Goal: Information Seeking & Learning: Learn about a topic

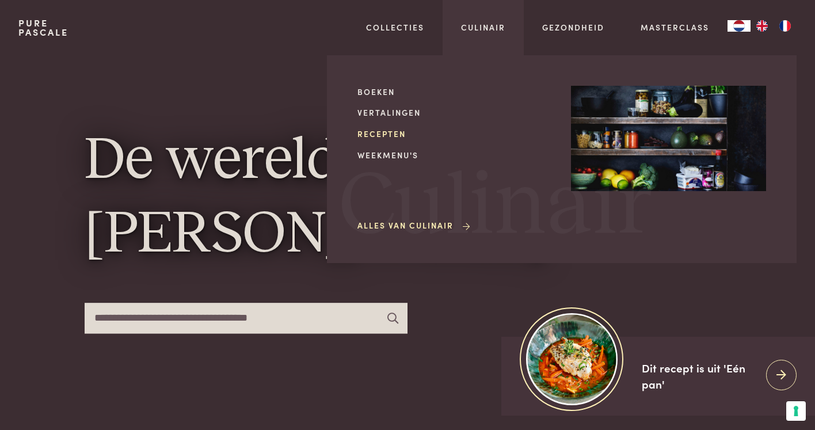
click at [399, 130] on link "Recepten" at bounding box center [455, 134] width 195 height 12
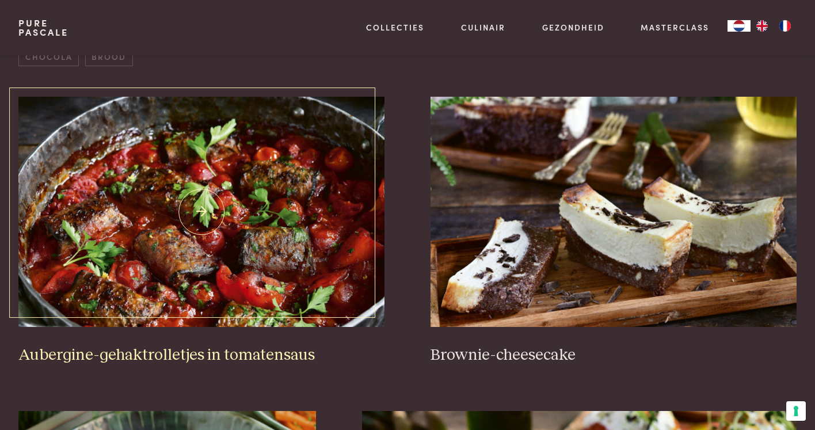
scroll to position [469, 0]
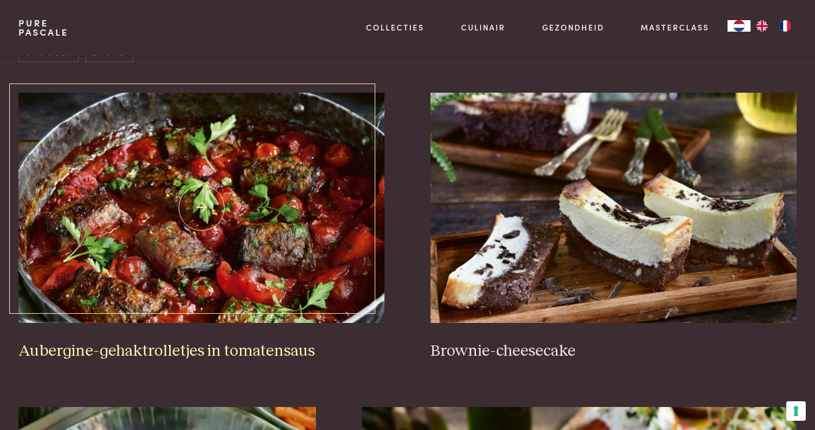
click at [237, 228] on img at bounding box center [201, 208] width 366 height 230
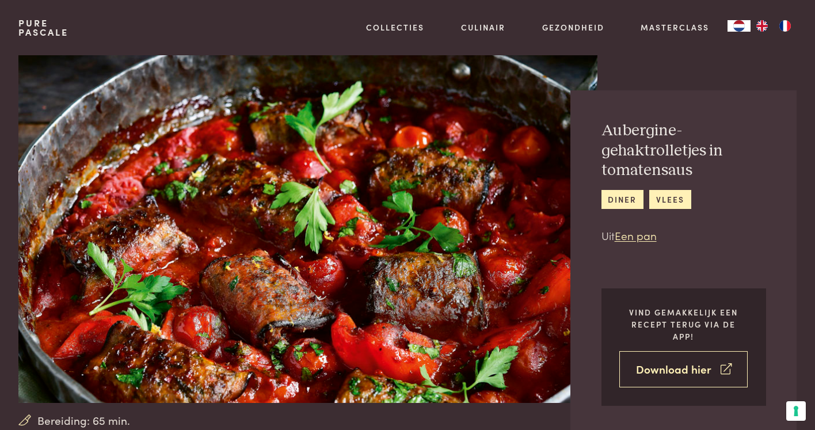
click at [669, 362] on link "Download hier" at bounding box center [683, 369] width 128 height 36
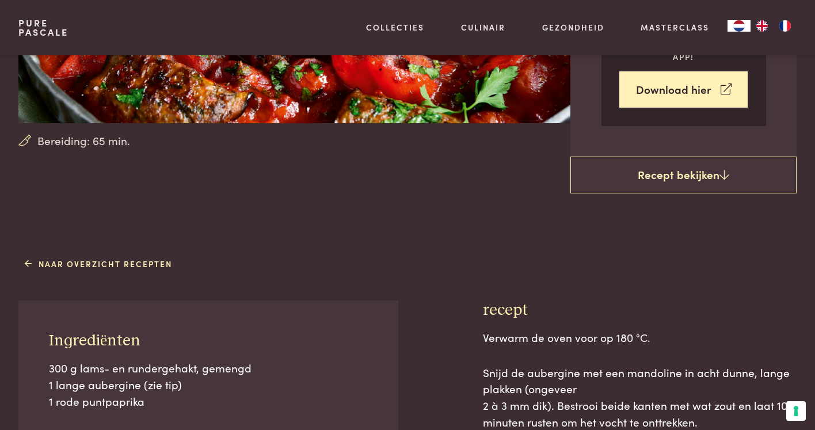
scroll to position [281, 0]
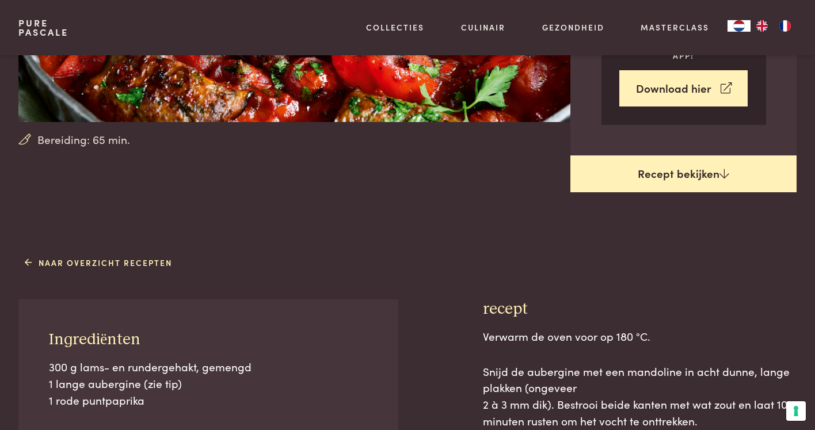
click at [666, 170] on link "Recept bekijken" at bounding box center [684, 173] width 226 height 37
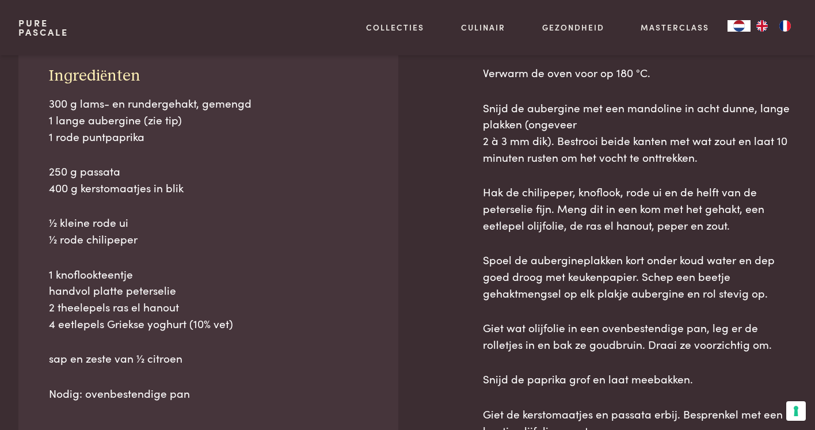
scroll to position [519, 0]
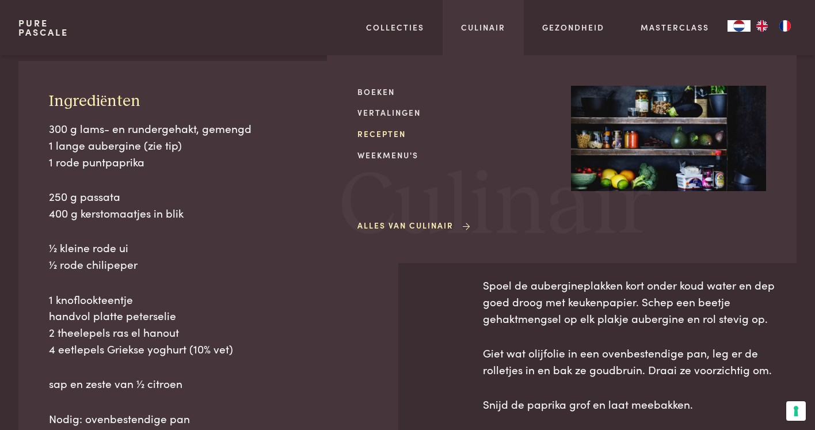
click at [381, 131] on link "Recepten" at bounding box center [455, 134] width 195 height 12
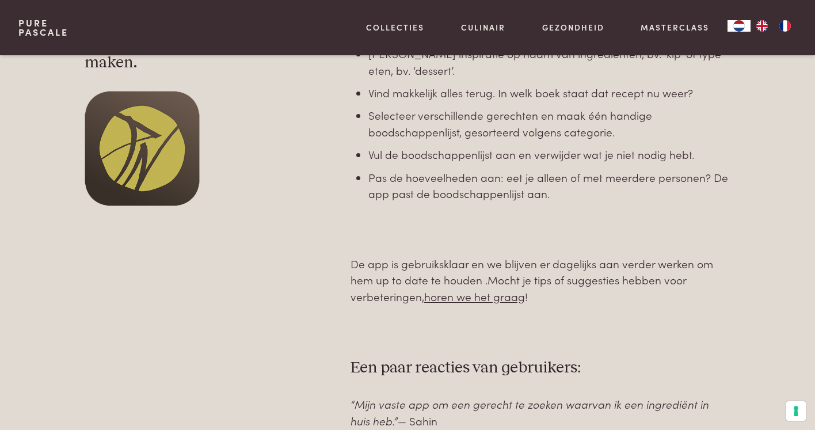
scroll to position [466, 0]
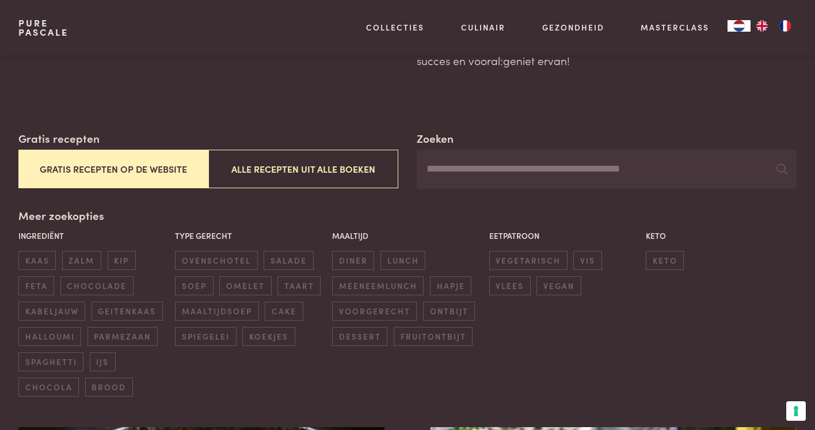
scroll to position [145, 0]
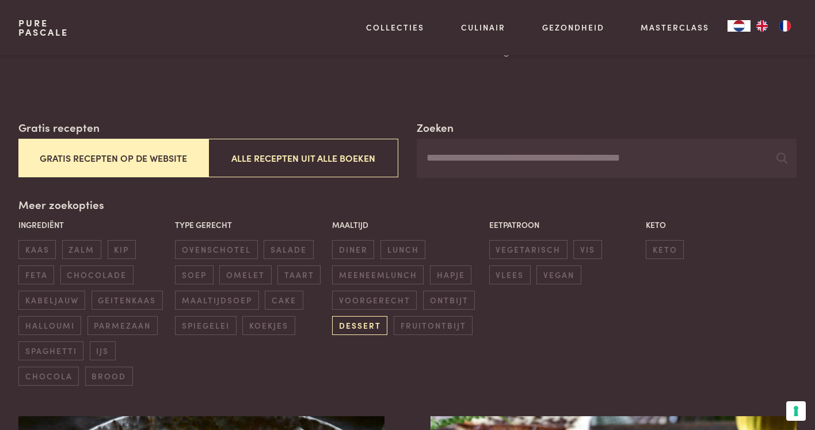
click at [354, 324] on span "dessert" at bounding box center [359, 325] width 55 height 19
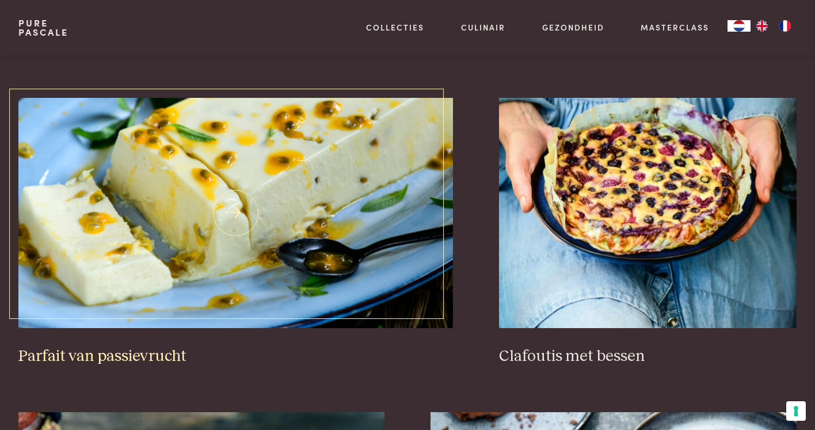
scroll to position [1094, 0]
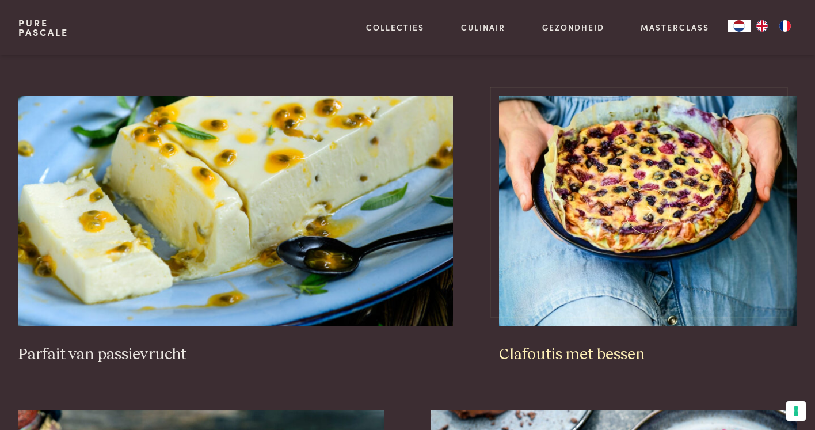
click at [614, 177] on img at bounding box center [648, 211] width 298 height 230
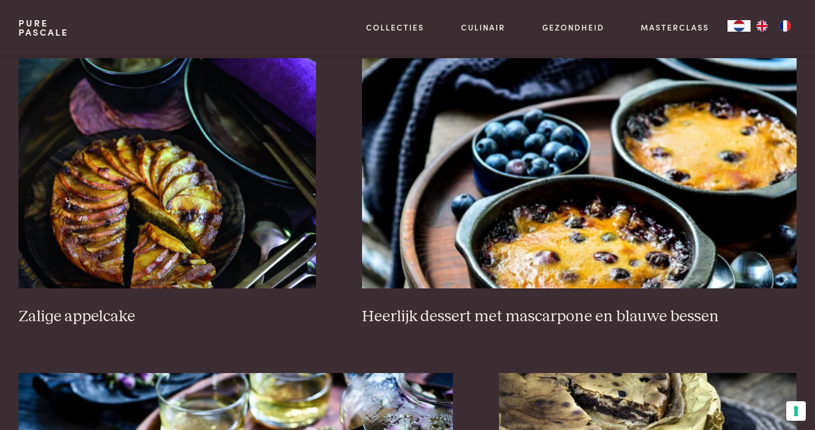
scroll to position [1774, 0]
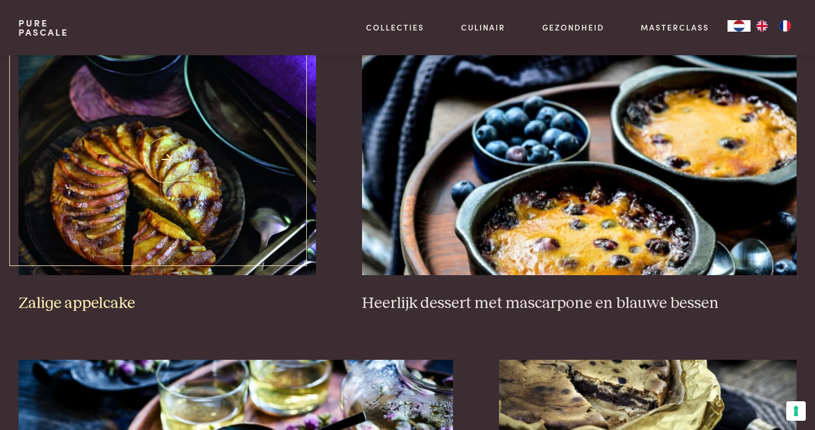
click at [146, 194] on img at bounding box center [167, 160] width 298 height 230
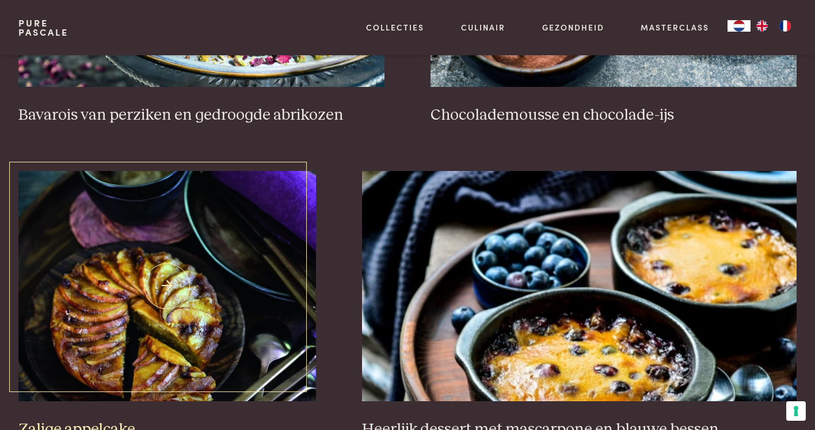
scroll to position [1694, 0]
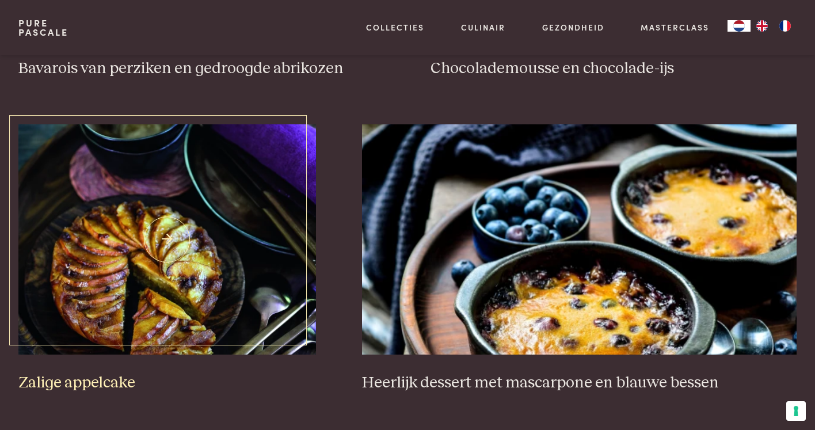
click at [195, 272] on img at bounding box center [167, 239] width 298 height 230
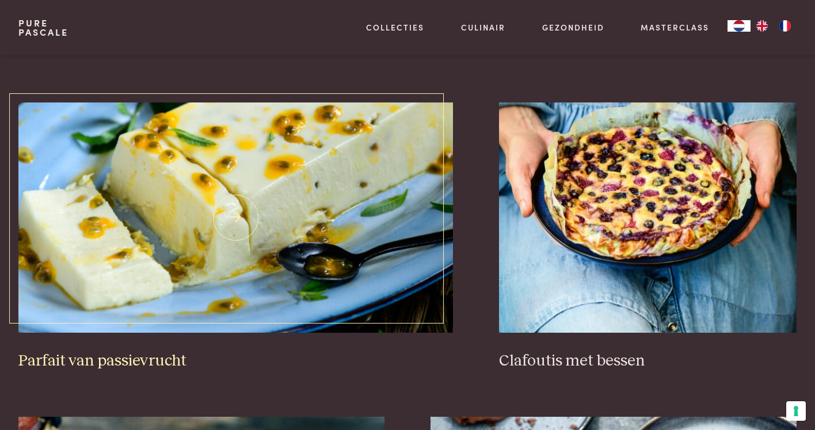
scroll to position [1064, 0]
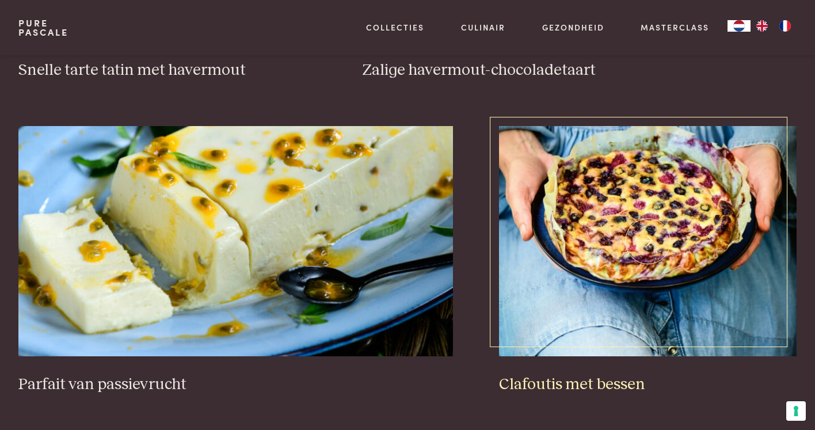
click at [625, 222] on img at bounding box center [648, 241] width 298 height 230
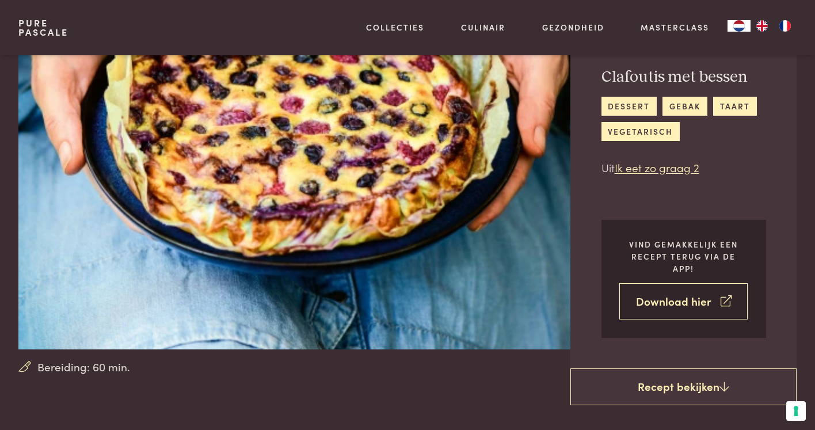
scroll to position [55, 0]
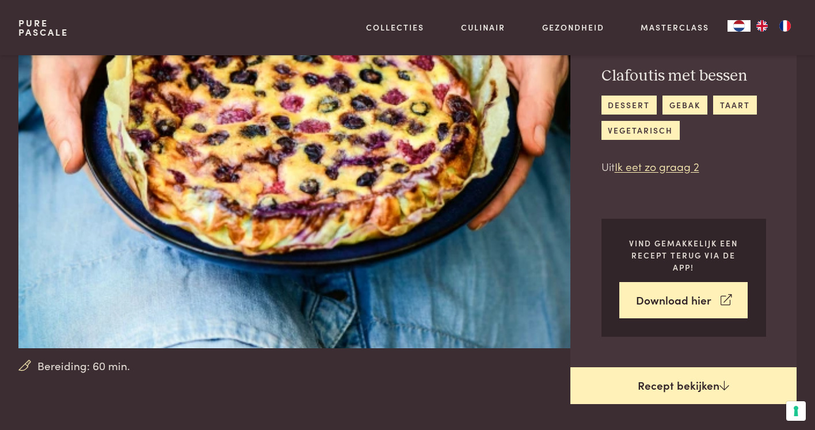
click at [670, 380] on link "Recept bekijken" at bounding box center [684, 385] width 226 height 37
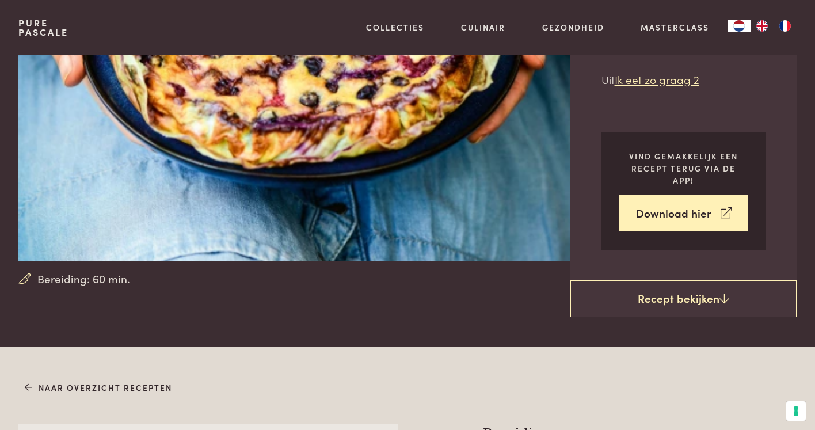
scroll to position [154, 0]
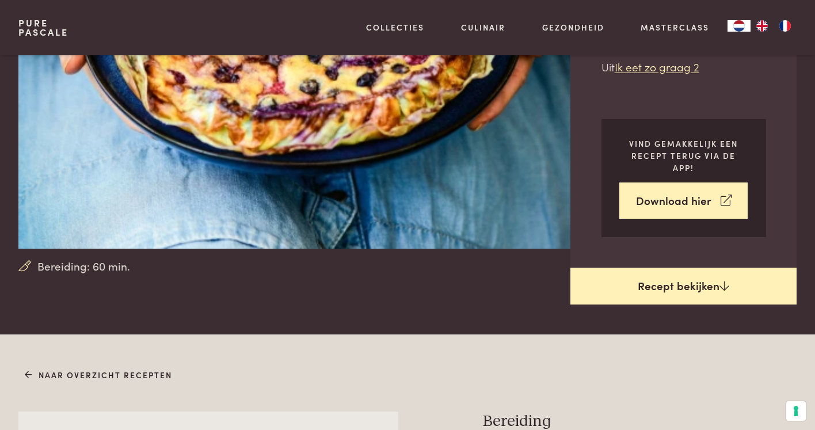
click at [680, 285] on link "Recept bekijken" at bounding box center [684, 286] width 226 height 37
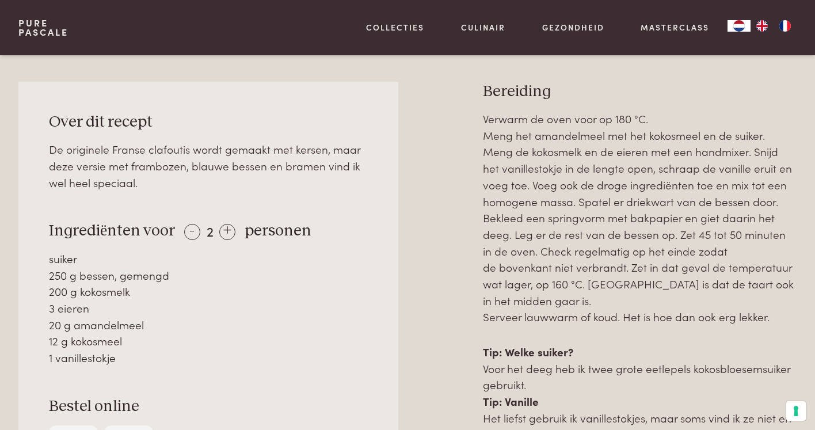
scroll to position [485, 0]
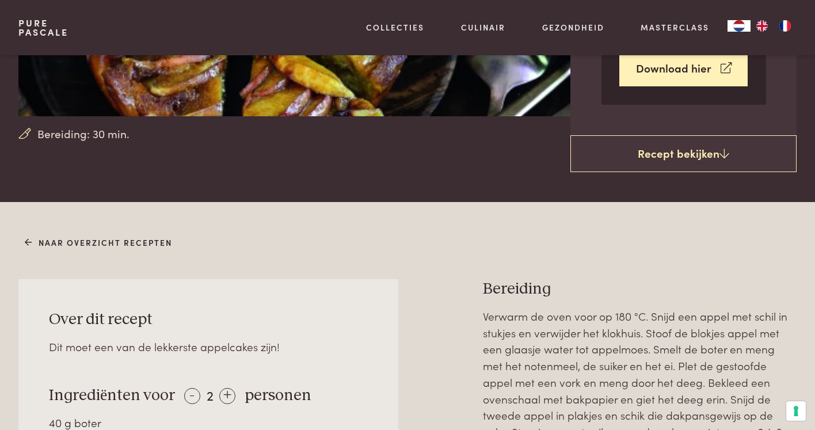
scroll to position [396, 0]
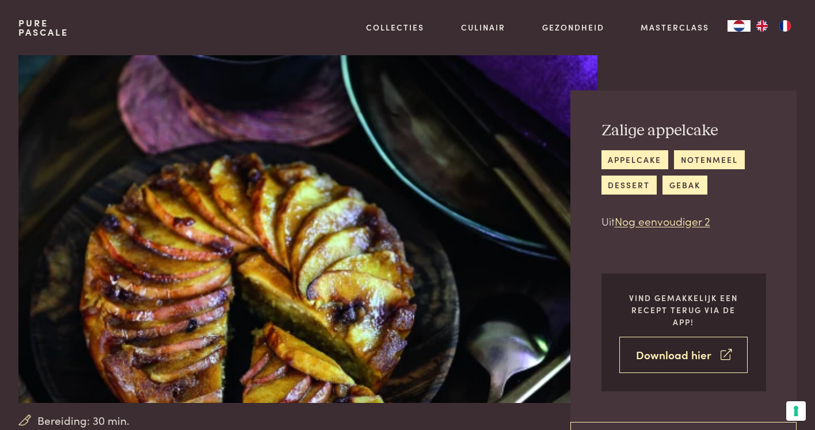
click at [698, 357] on link "Download hier" at bounding box center [683, 355] width 128 height 36
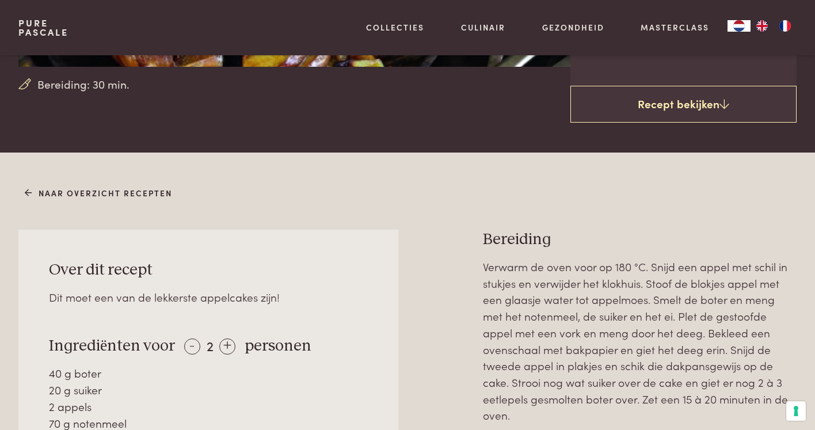
scroll to position [43, 0]
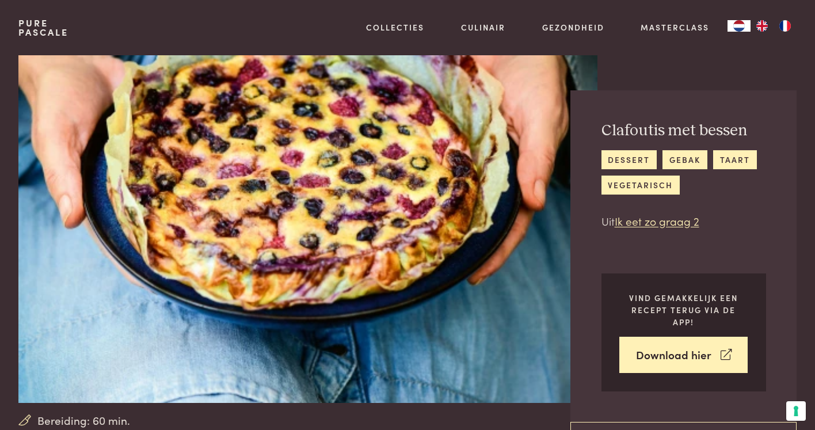
scroll to position [5, 0]
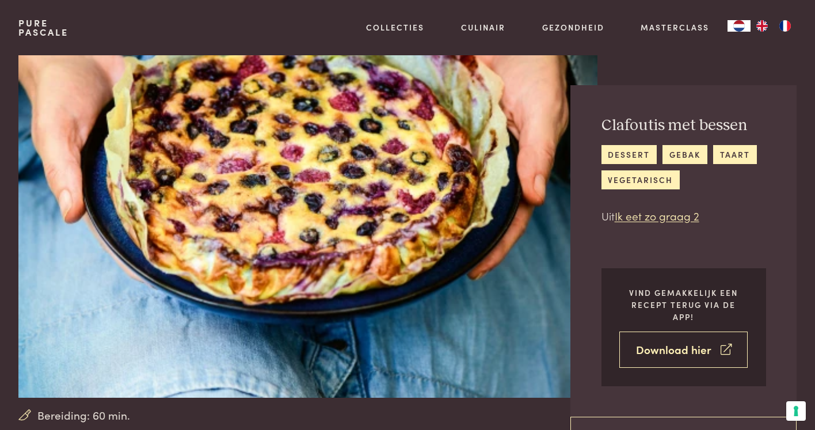
click at [642, 344] on link "Download hier" at bounding box center [683, 350] width 128 height 36
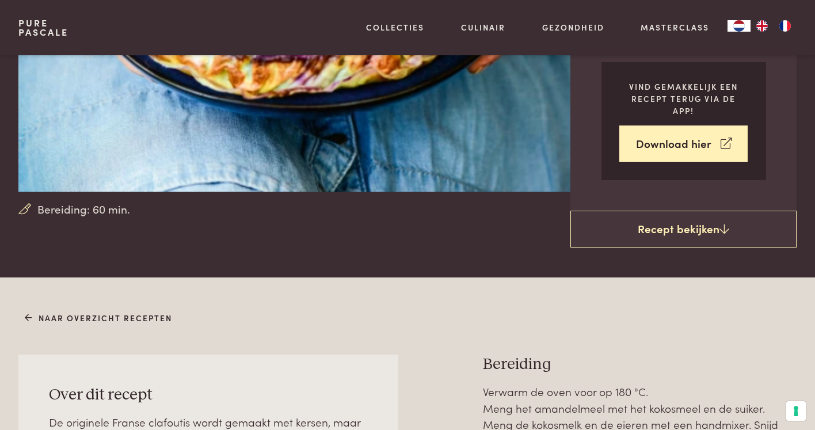
scroll to position [174, 0]
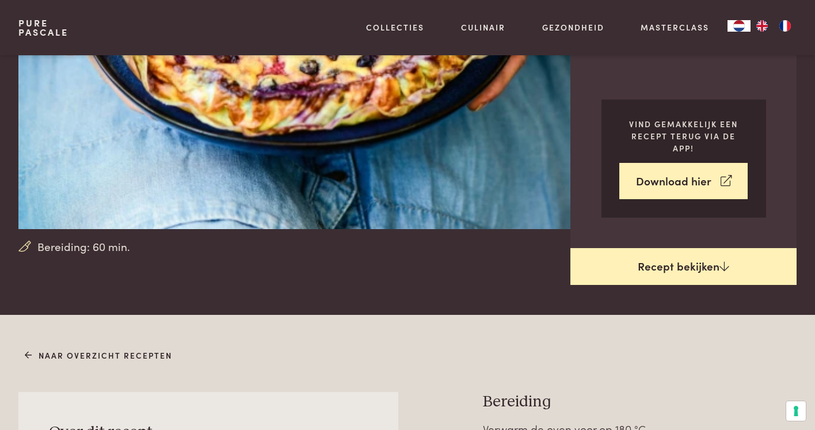
click at [606, 255] on link "Recept bekijken" at bounding box center [684, 266] width 226 height 37
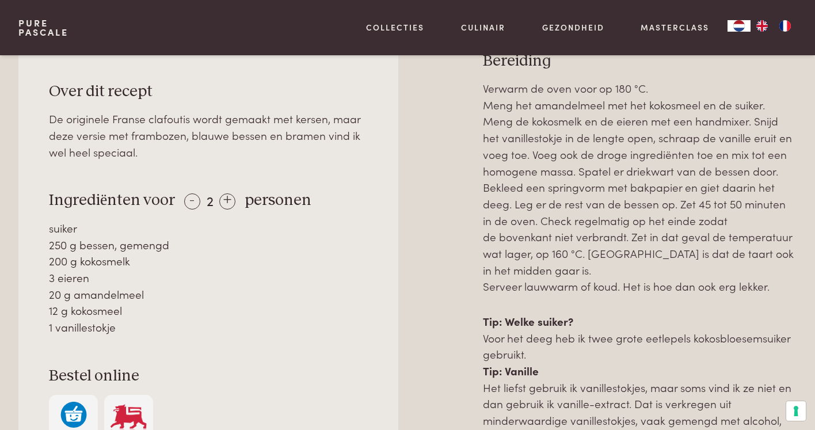
scroll to position [435, 0]
